Goal: Transaction & Acquisition: Book appointment/travel/reservation

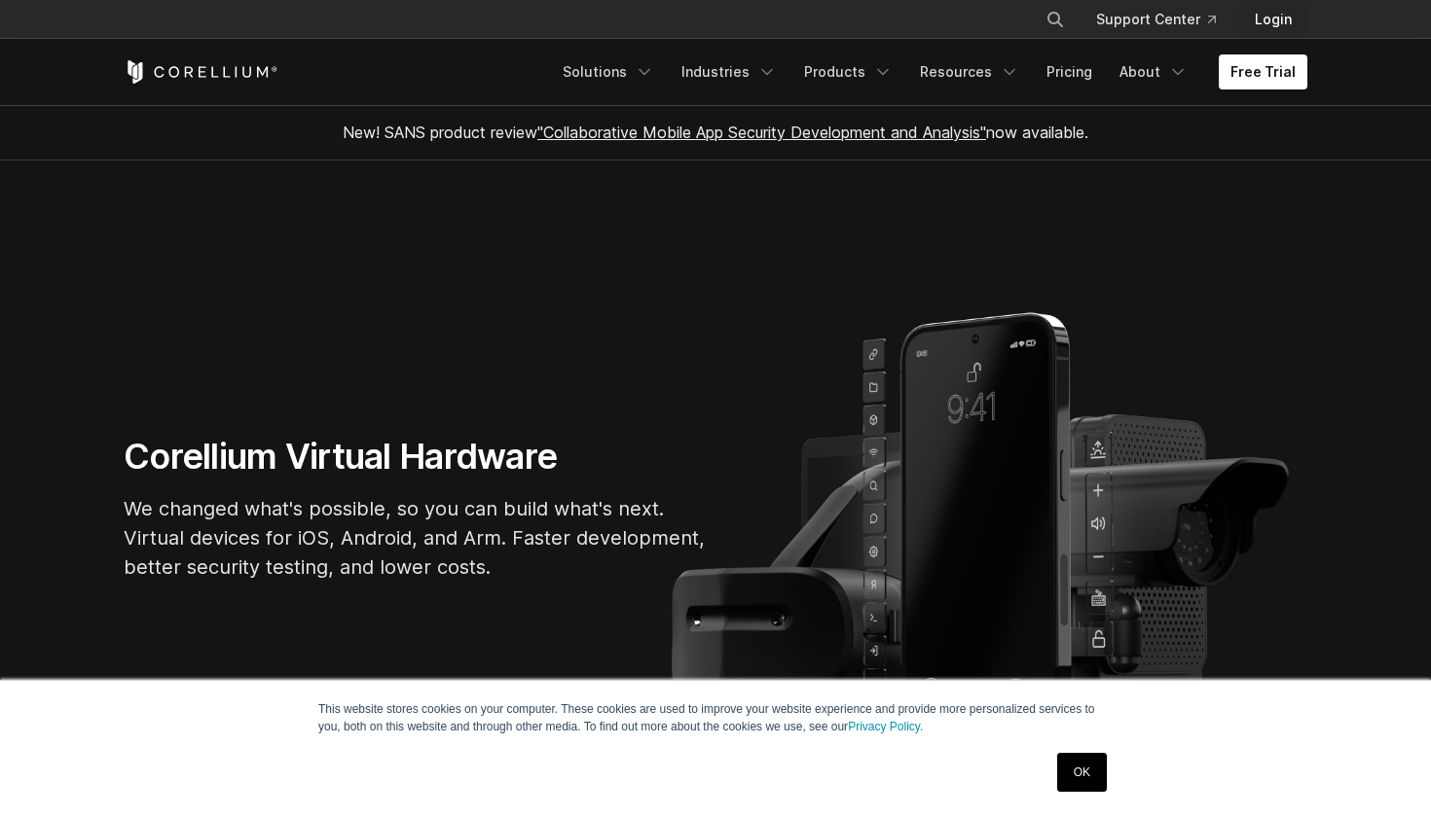
click at [1267, 36] on link "Login" at bounding box center [1273, 19] width 68 height 35
click at [1282, 76] on link "Free Trial" at bounding box center [1262, 71] width 89 height 35
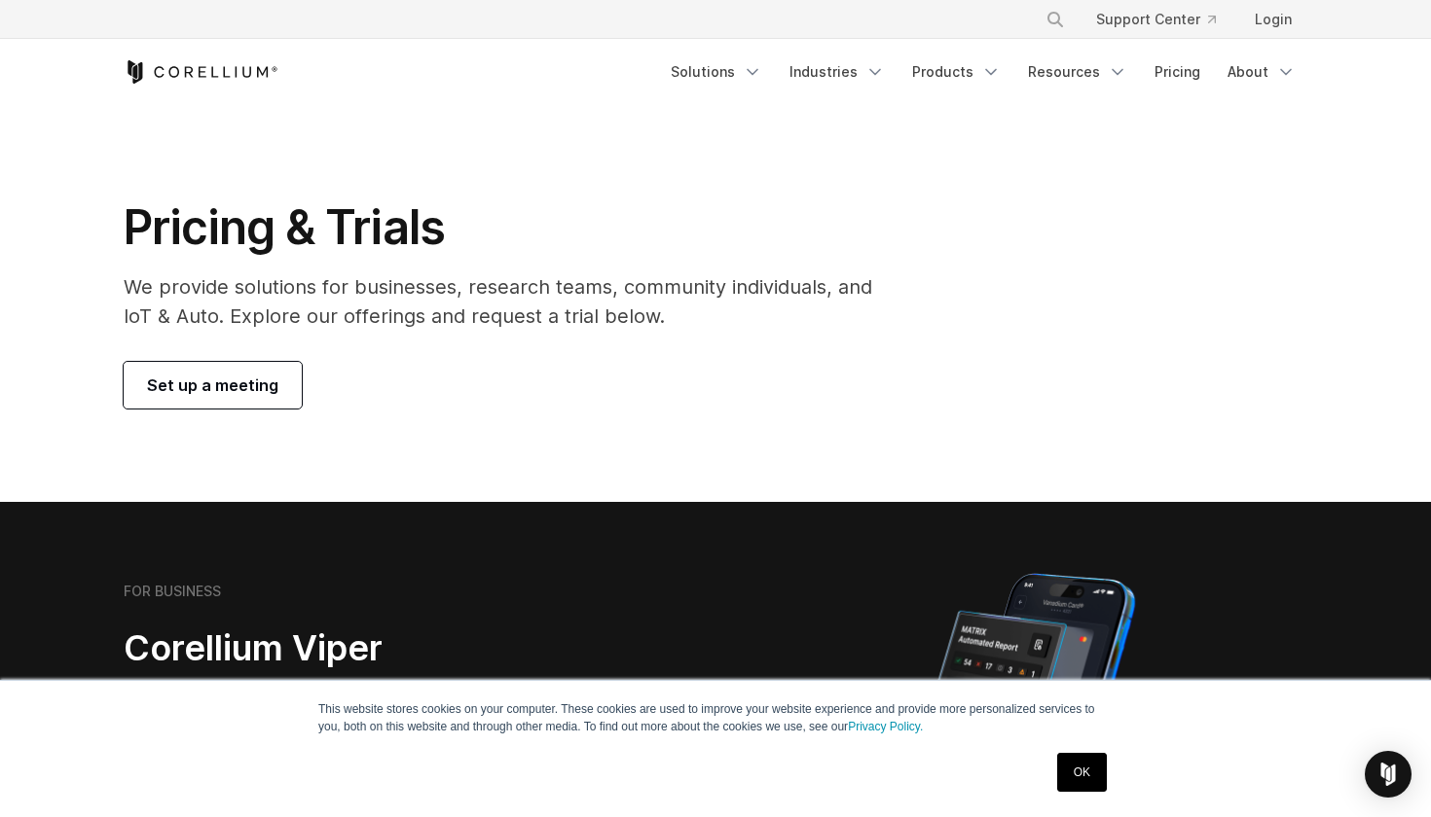
click at [253, 386] on span "Set up a meeting" at bounding box center [212, 385] width 131 height 23
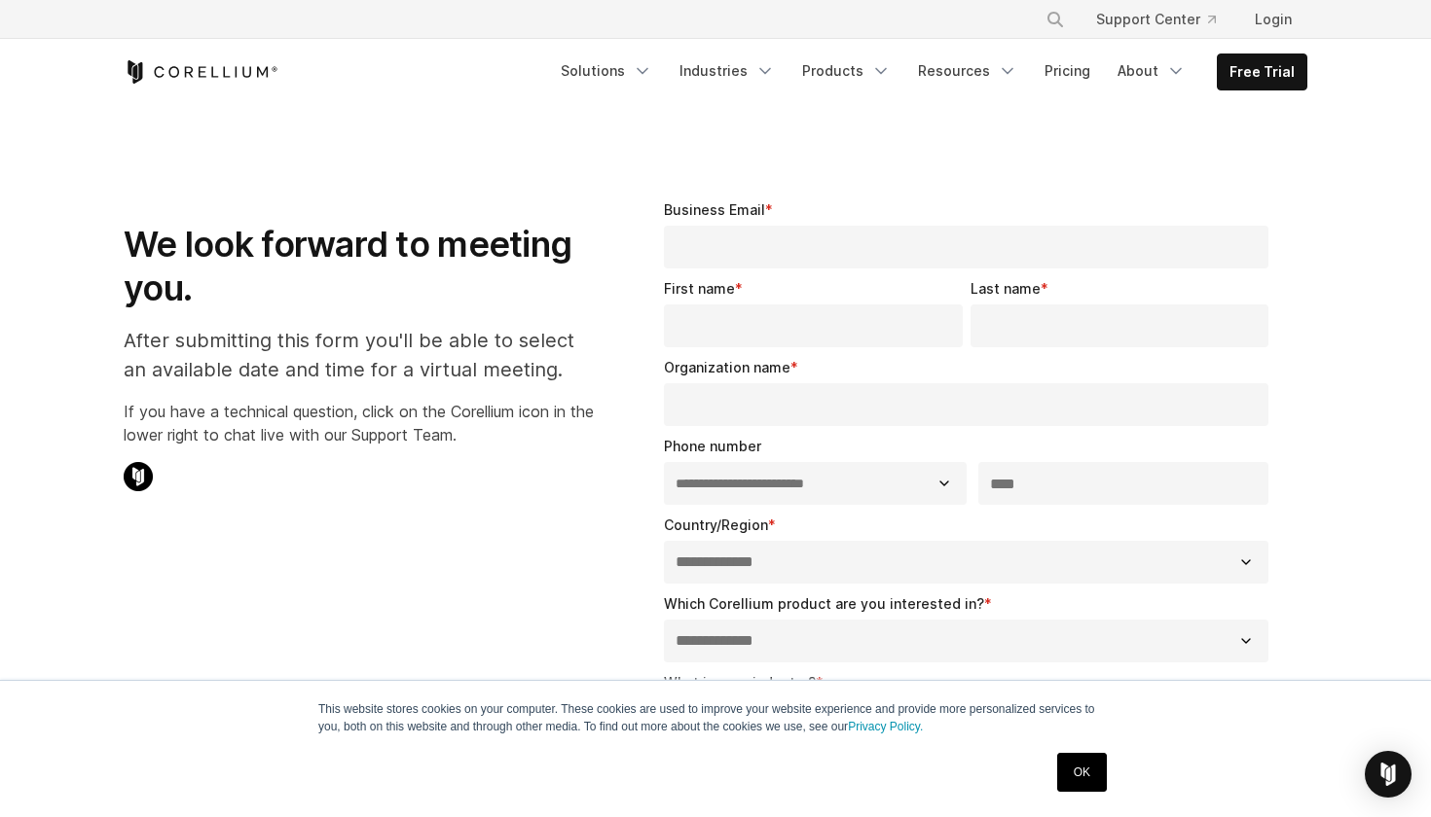
select select "**"
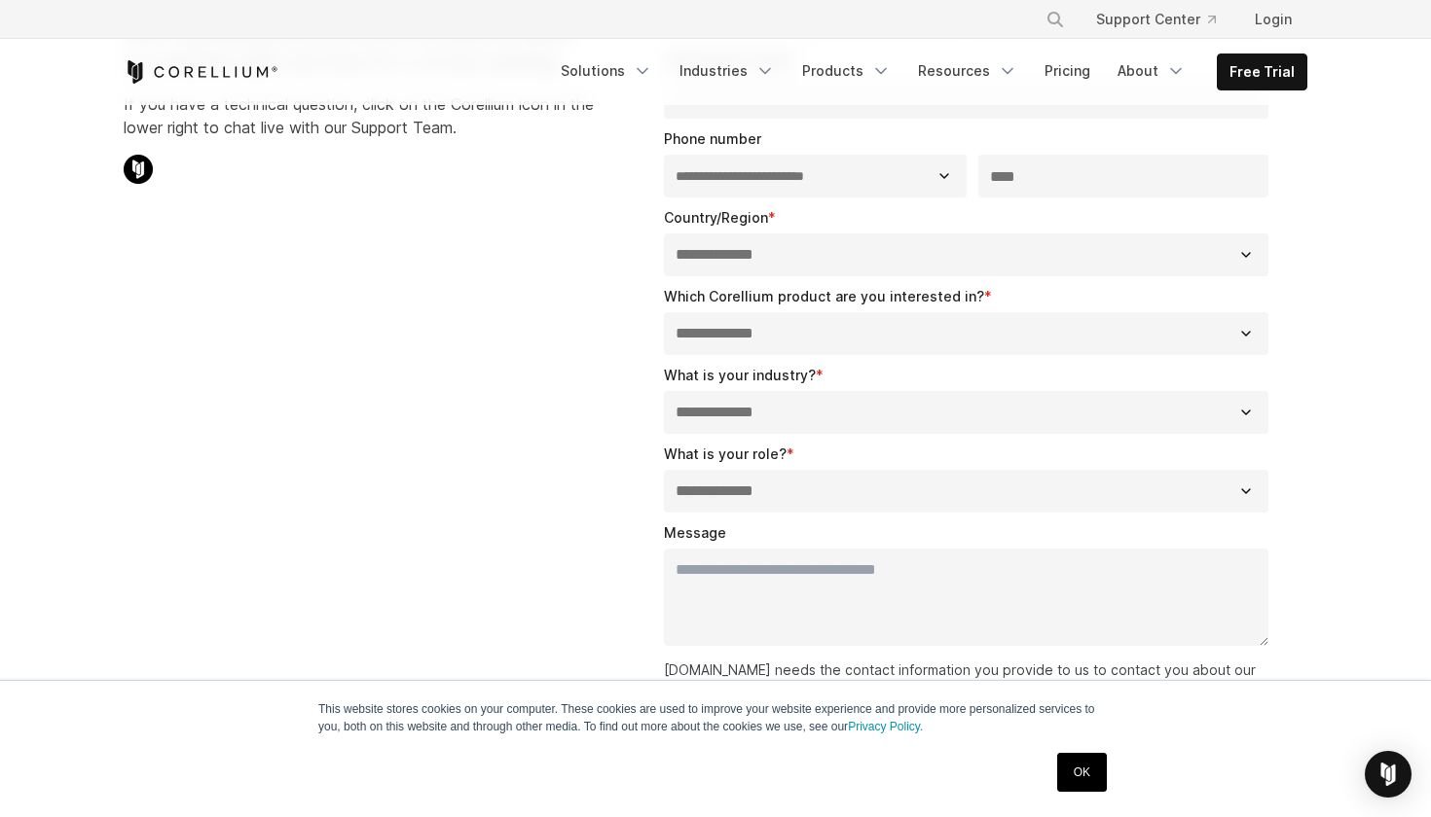
scroll to position [316, 0]
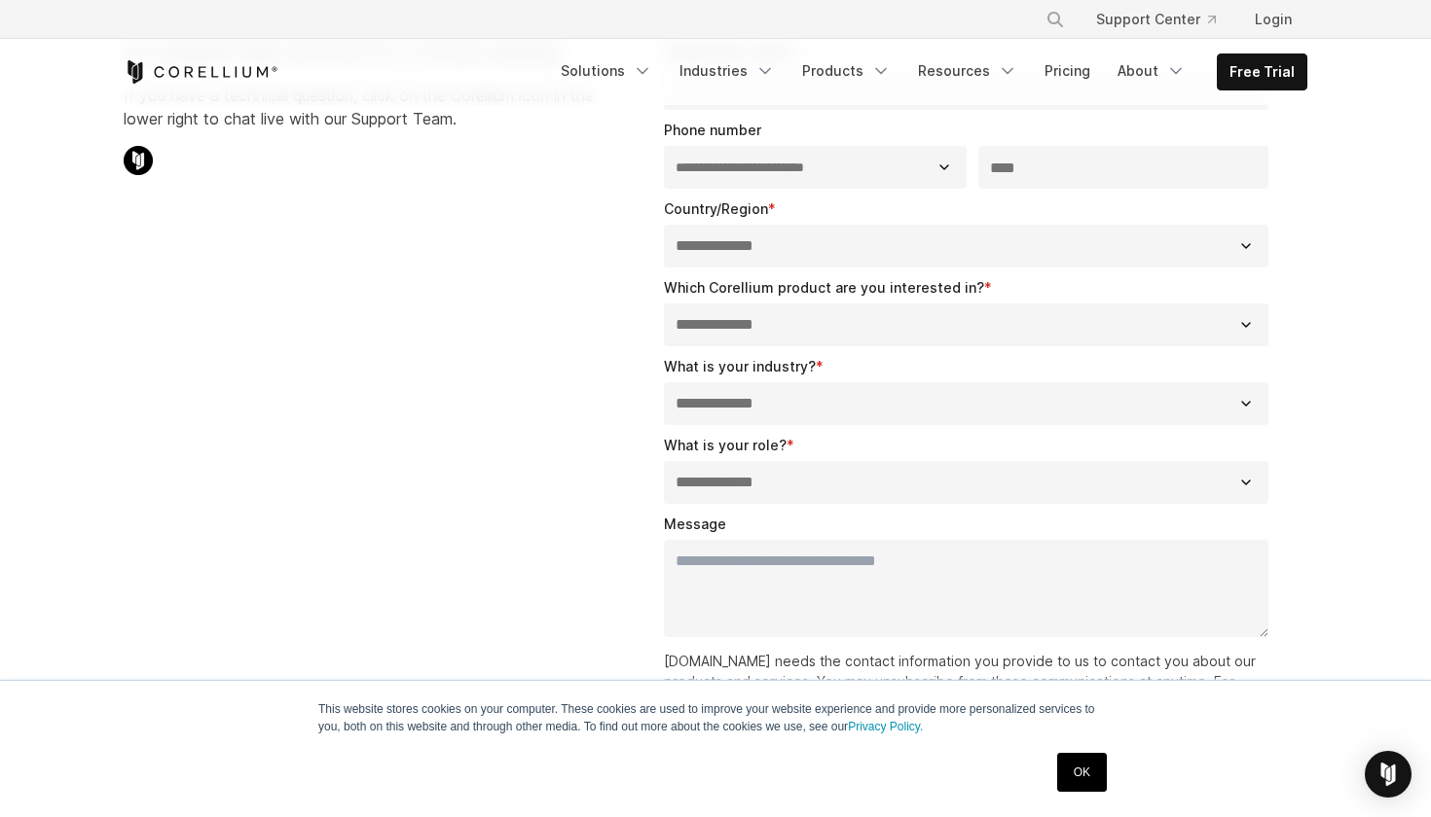
click at [130, 73] on icon "Corellium Home" at bounding box center [131, 68] width 8 height 16
